Goal: Transaction & Acquisition: Subscribe to service/newsletter

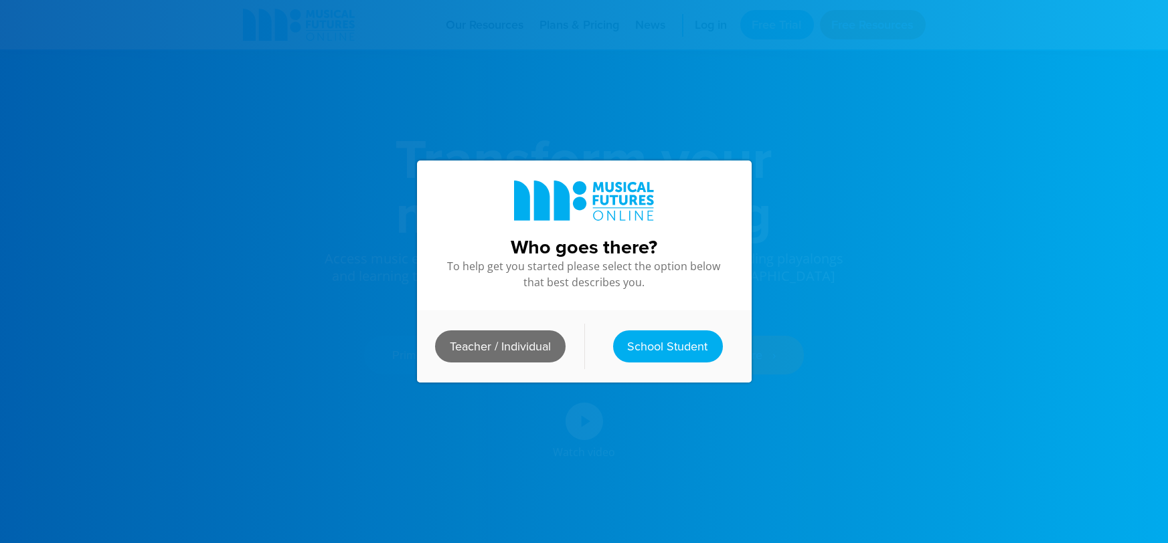
click at [500, 353] on link "Teacher / Individual" at bounding box center [500, 347] width 130 height 32
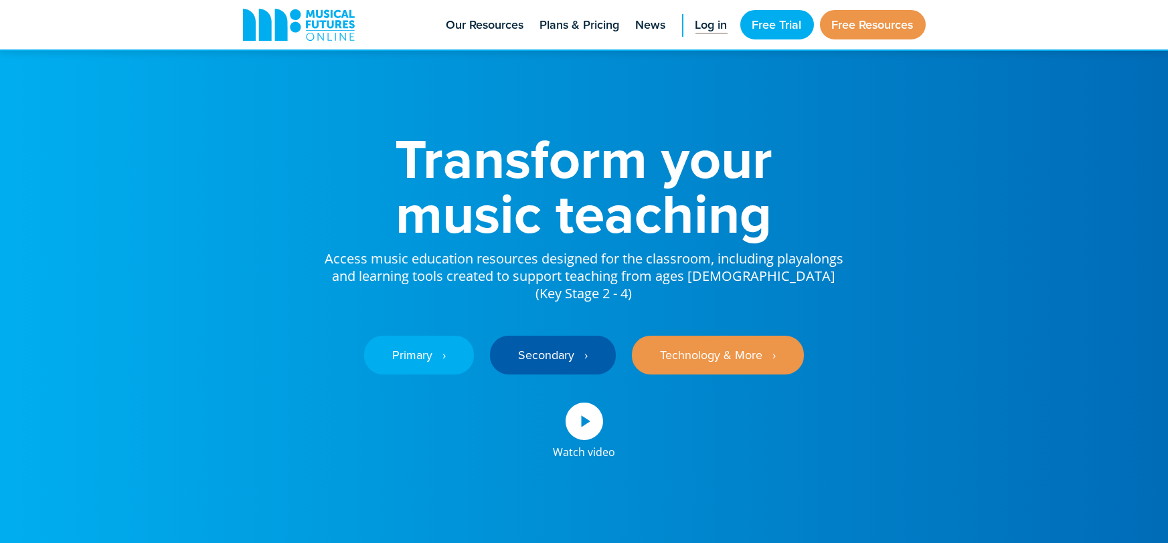
click at [714, 36] on link "Log in" at bounding box center [710, 25] width 45 height 50
click at [741, 17] on link "Free Trial" at bounding box center [777, 24] width 74 height 29
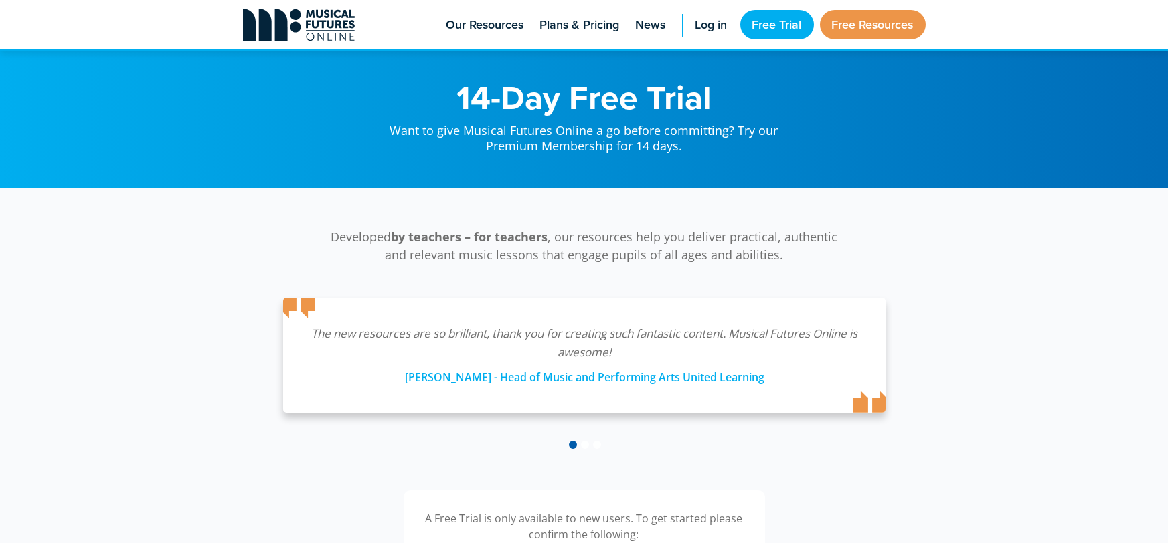
click at [288, 23] on icon at bounding box center [299, 25] width 112 height 32
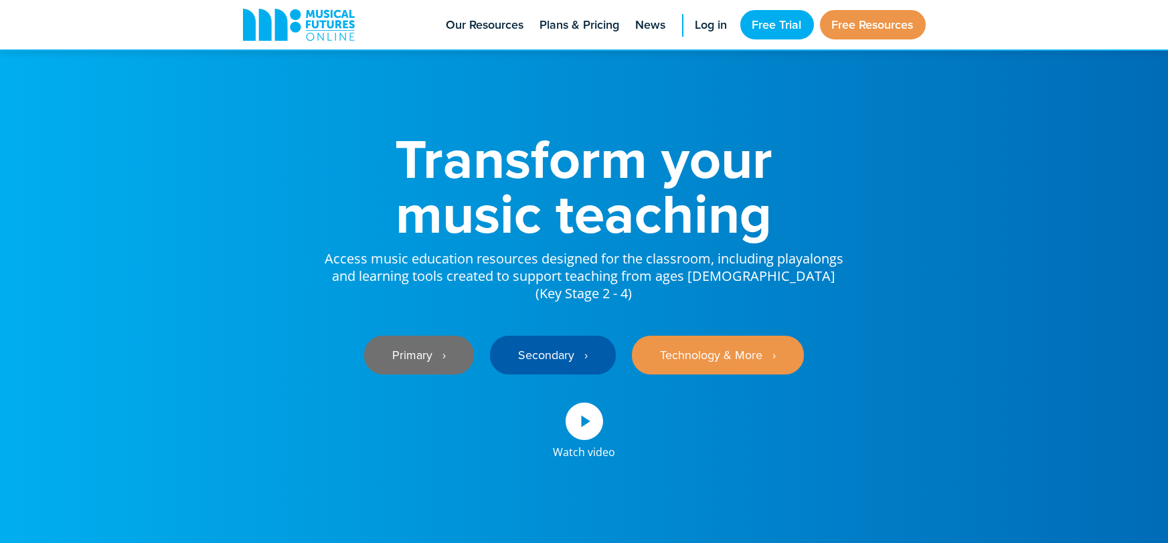
click at [423, 348] on link "Primary ‎‏‏‎ ‎ ›" at bounding box center [419, 355] width 110 height 39
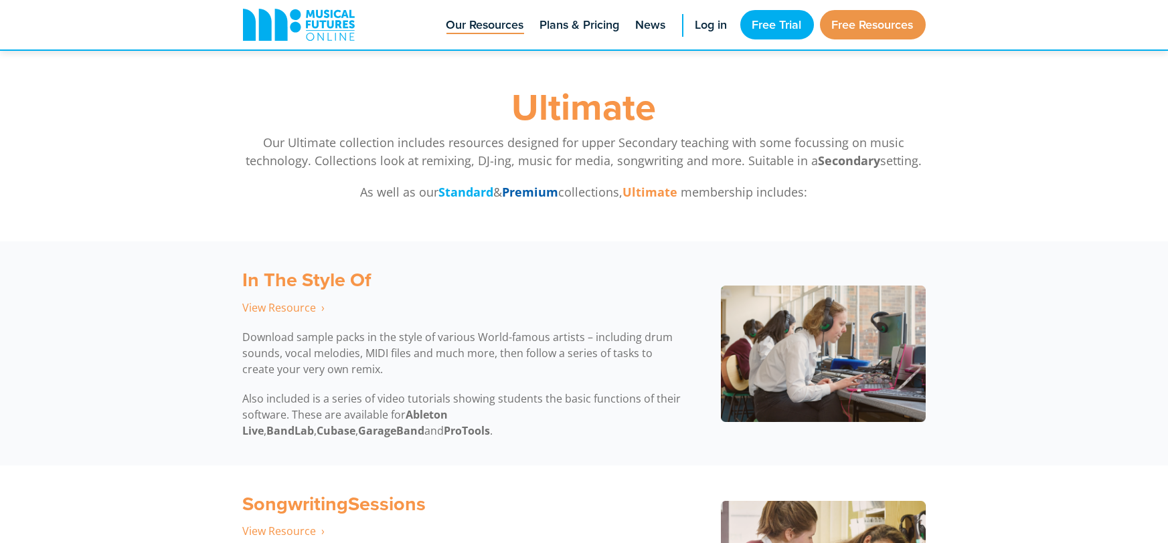
scroll to position [4804, 0]
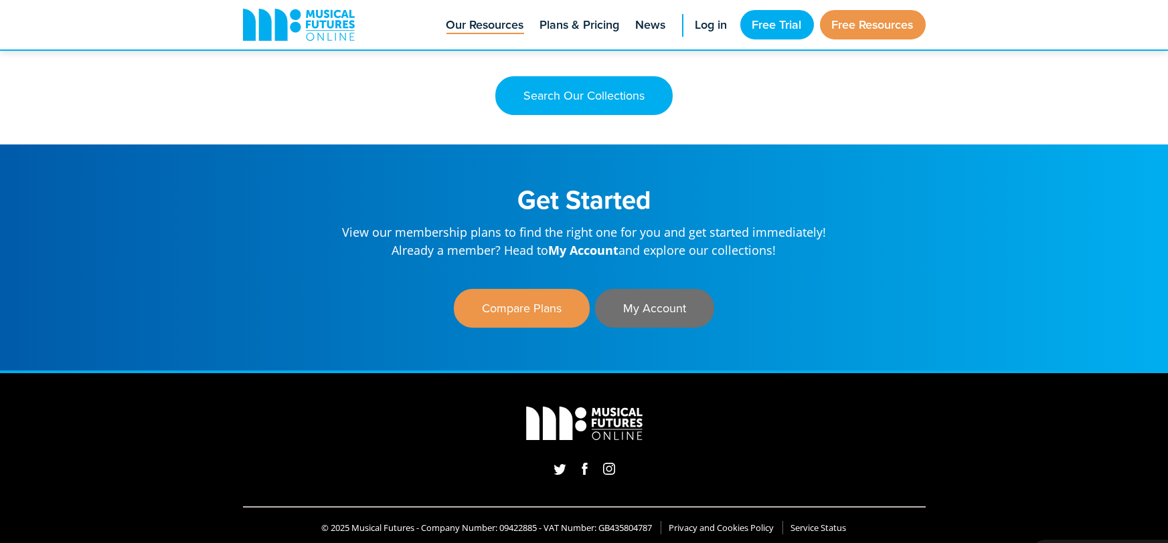
click at [640, 299] on link "My Account" at bounding box center [654, 308] width 119 height 39
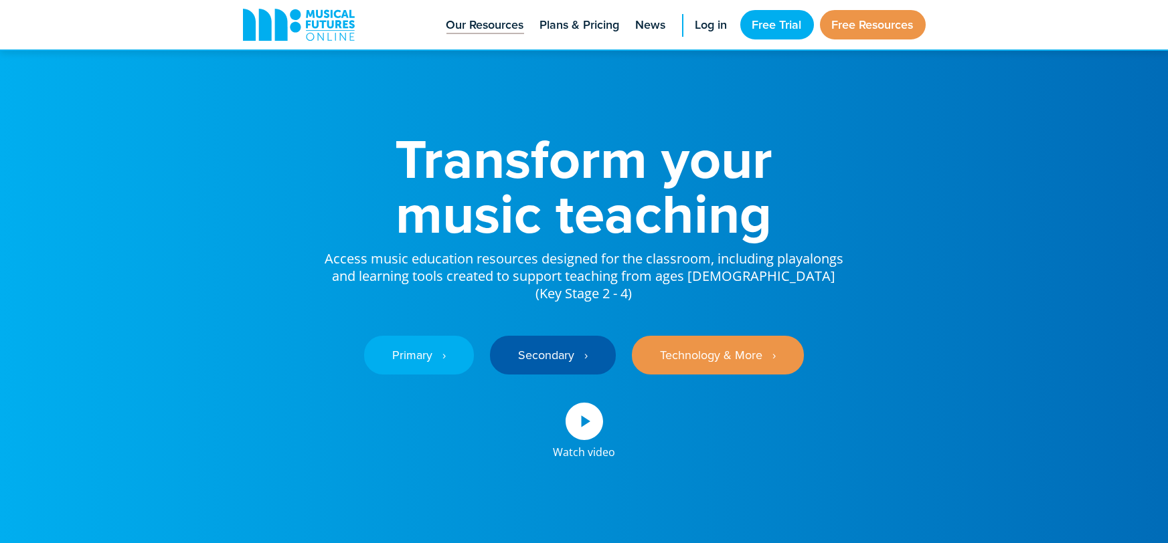
click at [472, 27] on span "Our Resources" at bounding box center [485, 25] width 78 height 18
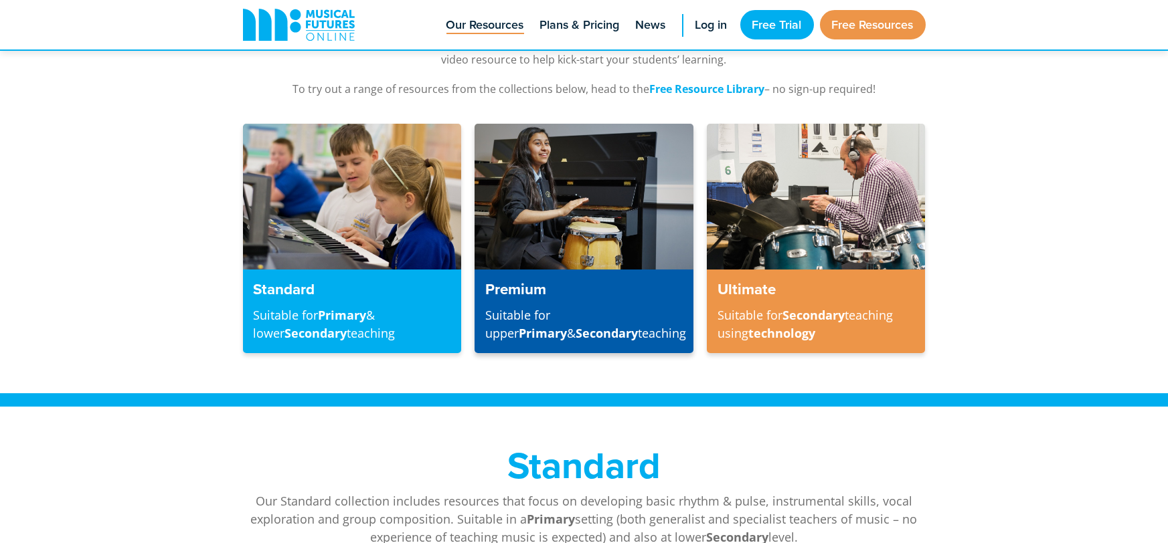
click at [539, 242] on img at bounding box center [583, 197] width 218 height 146
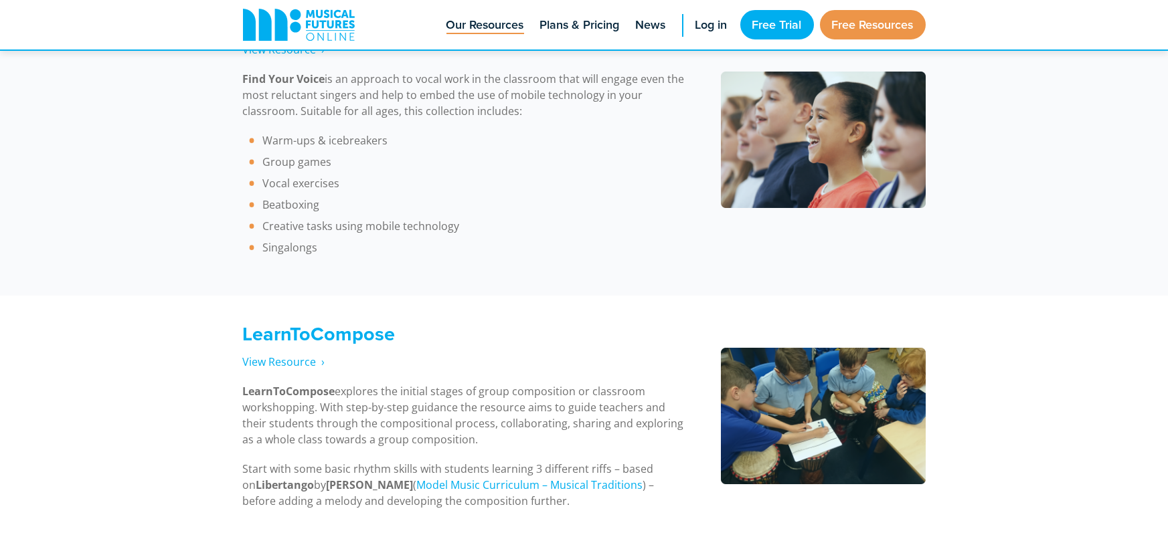
scroll to position [1928, 0]
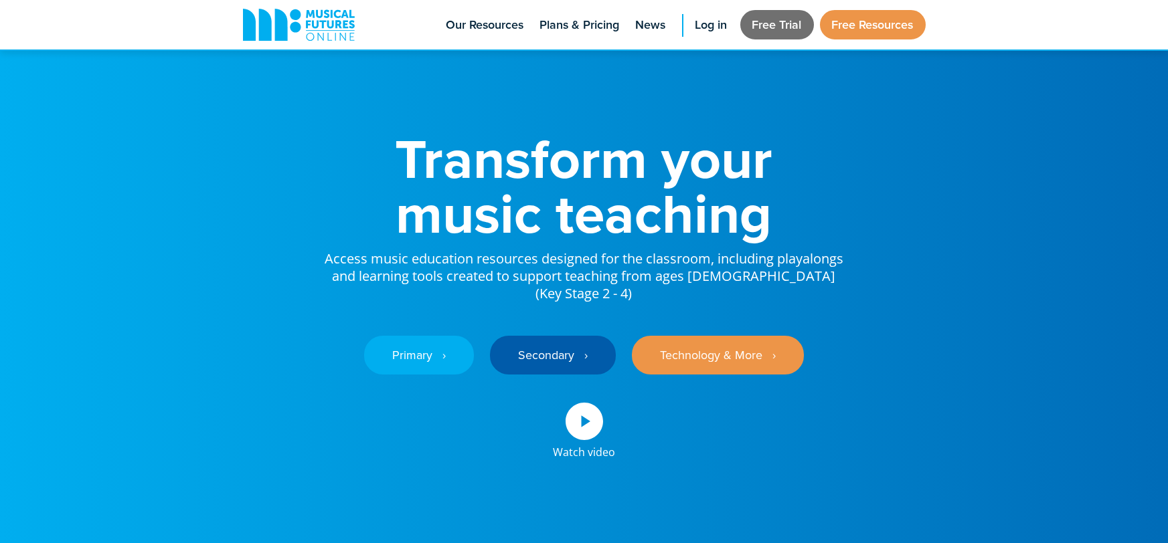
click at [801, 27] on link "Free Trial" at bounding box center [777, 24] width 74 height 29
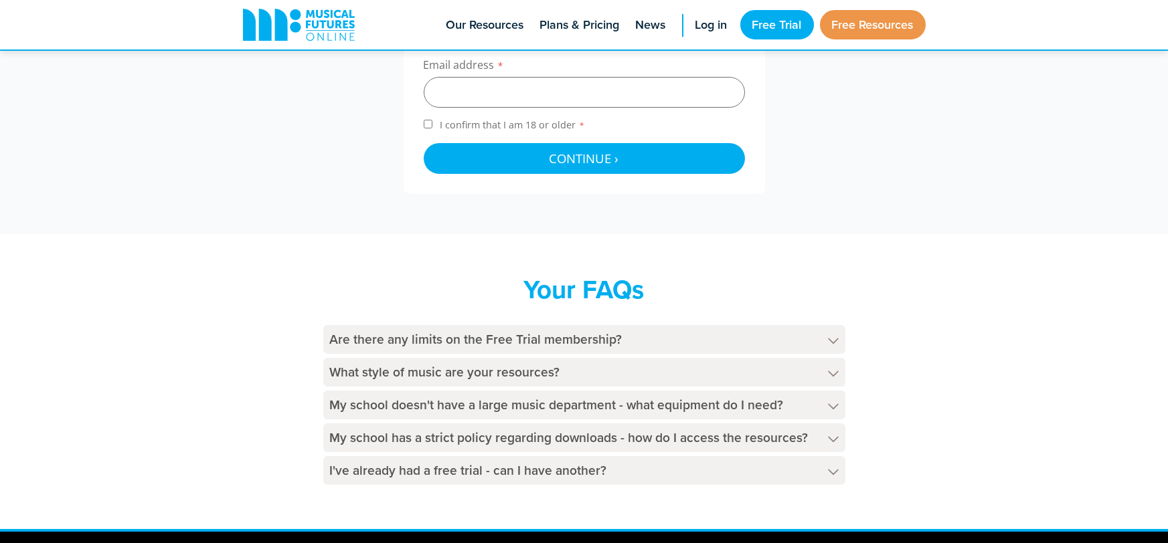
scroll to position [767, 0]
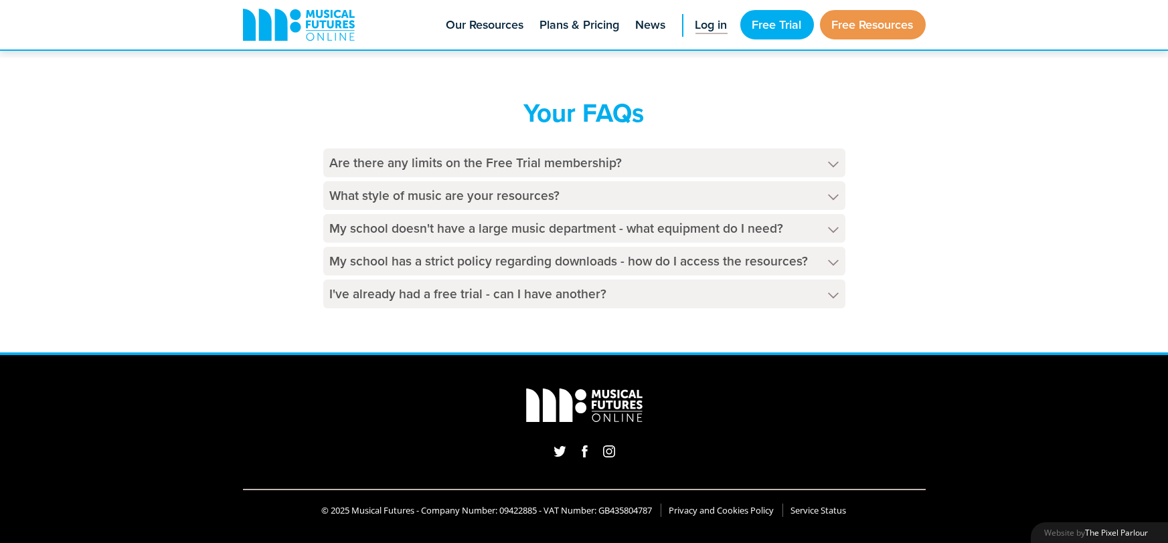
click at [720, 20] on span "Log in" at bounding box center [711, 25] width 32 height 18
